Goal: Check status

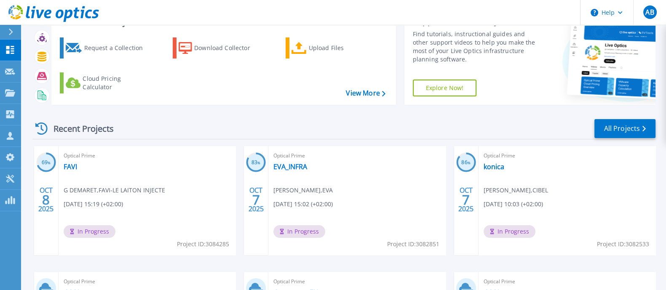
scroll to position [52, 0]
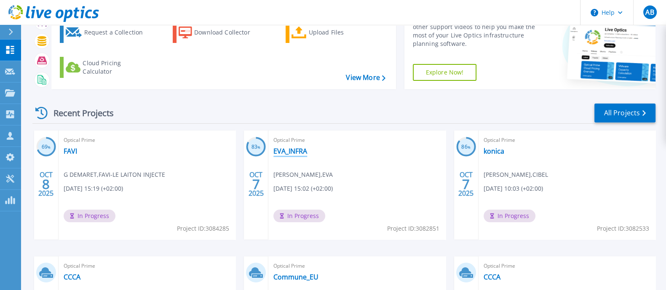
click at [292, 154] on link "EVA_INFRA" at bounding box center [291, 151] width 34 height 8
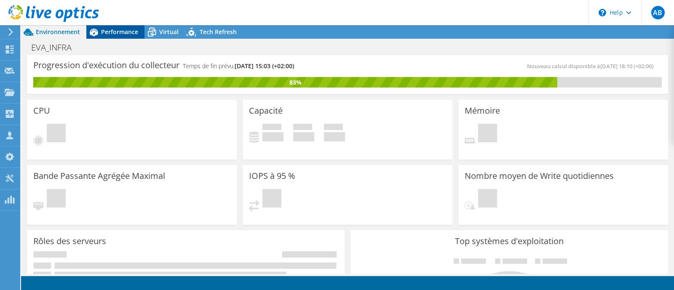
click at [131, 32] on span "Performance" at bounding box center [119, 32] width 37 height 8
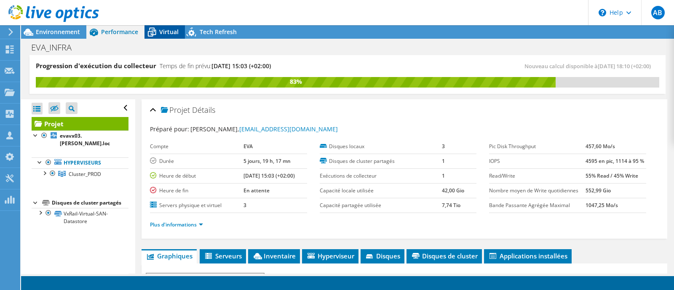
click at [171, 33] on span "Virtual" at bounding box center [168, 32] width 19 height 8
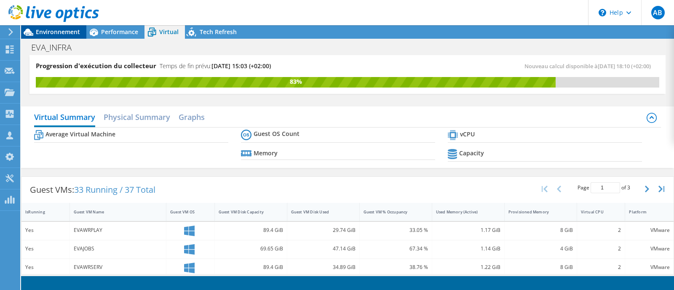
click at [66, 32] on span "Environnement" at bounding box center [58, 32] width 44 height 8
